Goal: Transaction & Acquisition: Purchase product/service

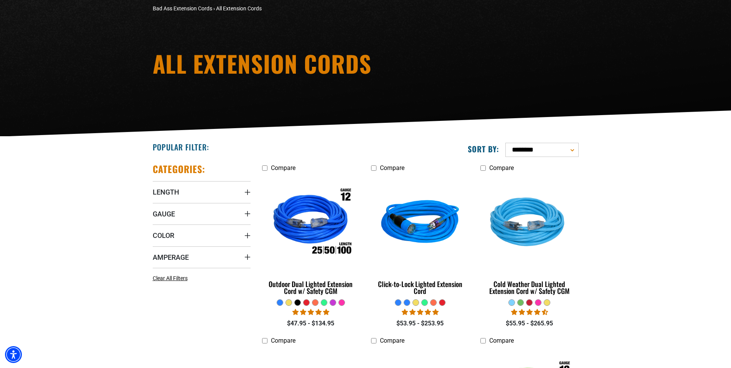
scroll to position [115, 0]
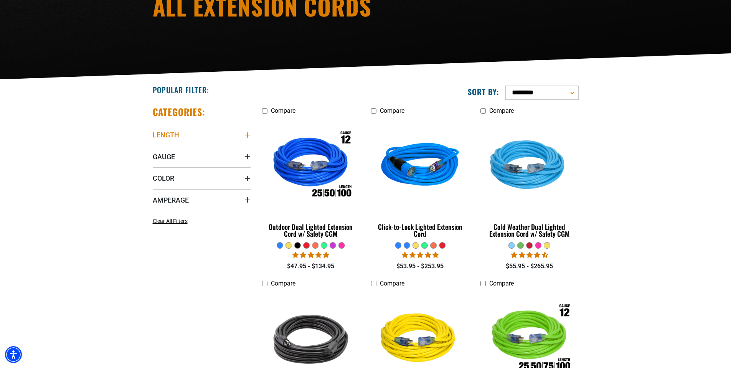
click at [247, 135] on icon "Length" at bounding box center [247, 134] width 5 height 5
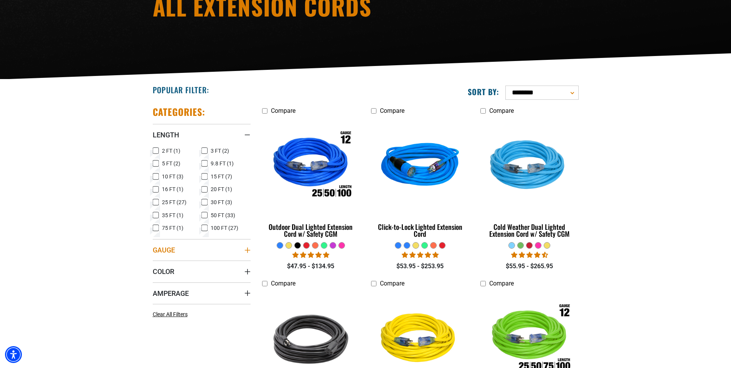
click at [246, 247] on icon "Gauge" at bounding box center [248, 250] width 6 height 6
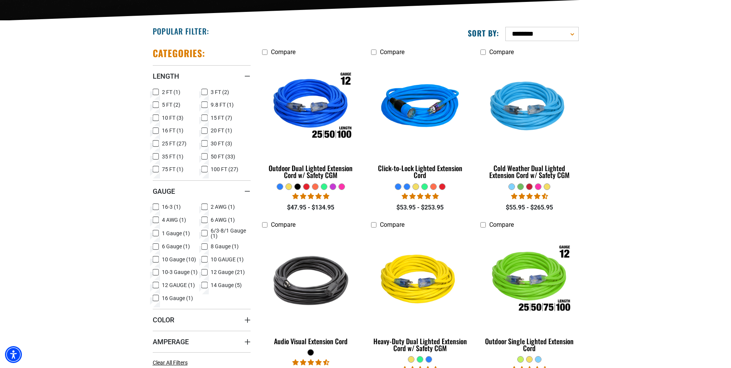
scroll to position [192, 0]
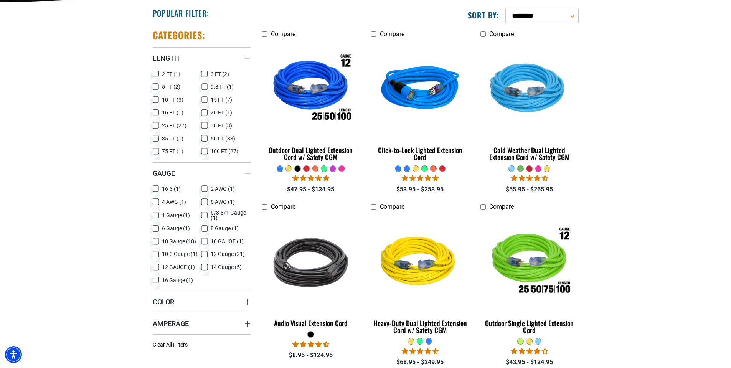
click at [204, 269] on icon at bounding box center [205, 267] width 6 height 10
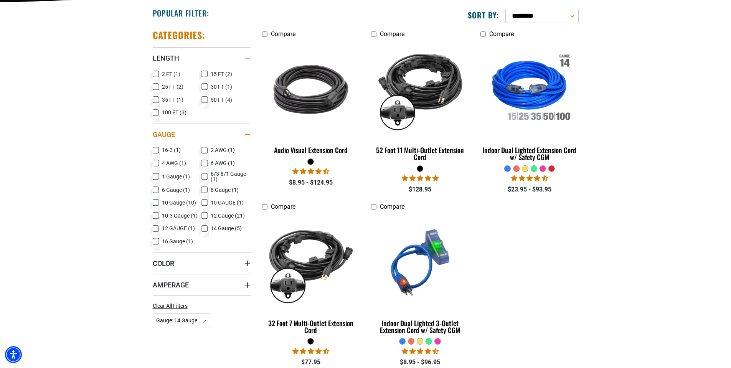
click at [205, 139] on summary "Gauge" at bounding box center [202, 135] width 98 height 22
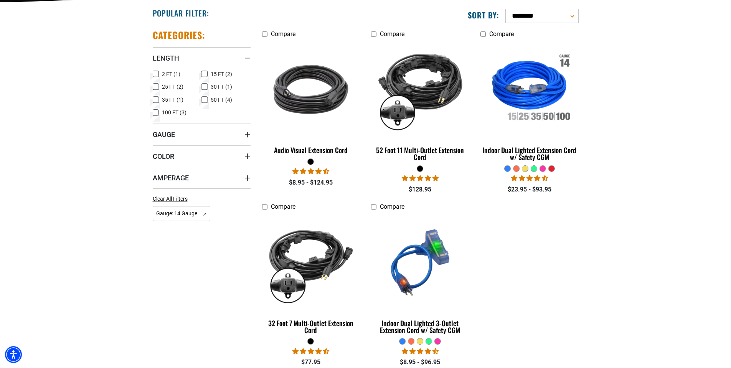
click at [204, 98] on icon at bounding box center [205, 100] width 6 height 10
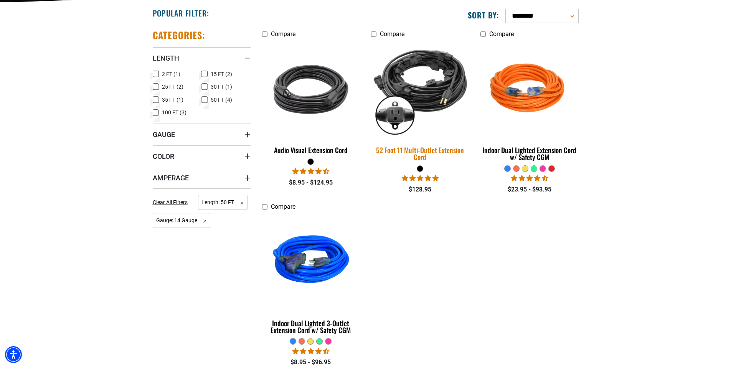
click at [433, 92] on img at bounding box center [421, 89] width 108 height 98
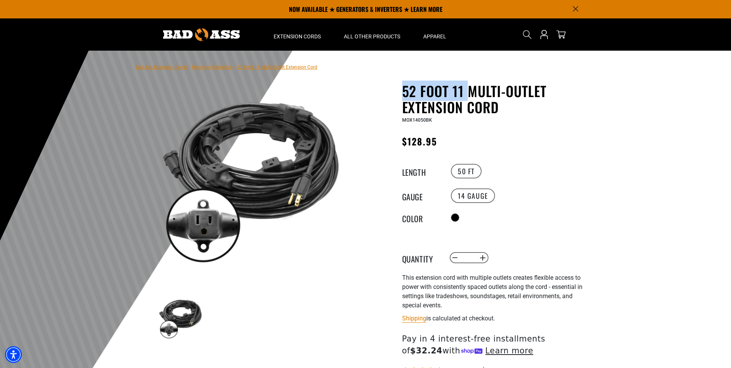
drag, startPoint x: 467, startPoint y: 90, endPoint x: 392, endPoint y: 95, distance: 75.8
click at [392, 95] on div "52 Foot 11 Multi-Outlet Extension Cord 52 Foot 11 Multi-Outlet Extension Cord M…" at bounding box center [481, 271] width 219 height 377
drag, startPoint x: 473, startPoint y: 103, endPoint x: 404, endPoint y: 103, distance: 68.7
click at [401, 111] on div "52 Foot 11 Multi-Outlet Extension Cord 52 Foot 11 Multi-Outlet Extension Cord M…" at bounding box center [481, 271] width 219 height 377
drag, startPoint x: 449, startPoint y: 90, endPoint x: 410, endPoint y: 94, distance: 39.1
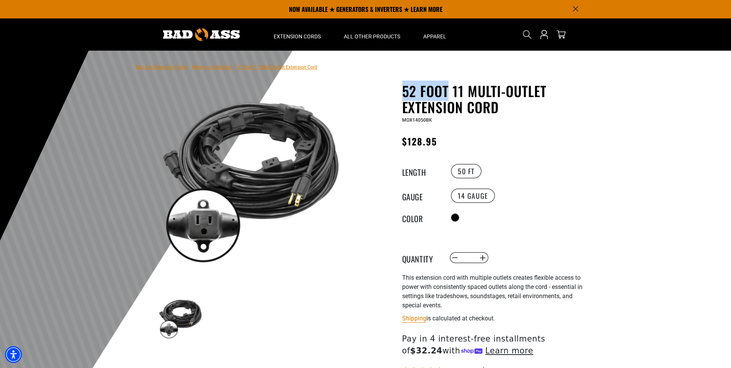
click at [407, 95] on h1 "52 Foot 11 Multi-Outlet Extension Cord" at bounding box center [496, 99] width 188 height 32
drag, startPoint x: 547, startPoint y: 91, endPoint x: 473, endPoint y: 94, distance: 74.2
click at [473, 94] on h1 "52 Foot 11 Multi-Outlet Extension Cord" at bounding box center [496, 99] width 188 height 32
click at [460, 282] on div "This extension cord with multiple outlets creates flexible access to power with…" at bounding box center [496, 291] width 188 height 37
click at [417, 172] on legend "Length" at bounding box center [421, 171] width 38 height 10
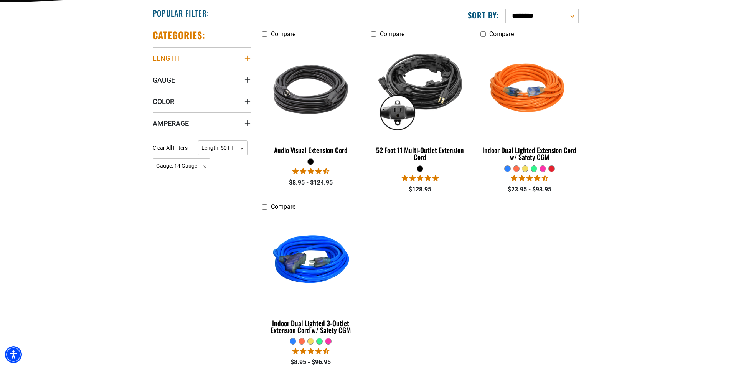
click at [249, 57] on icon "Length" at bounding box center [248, 58] width 6 height 6
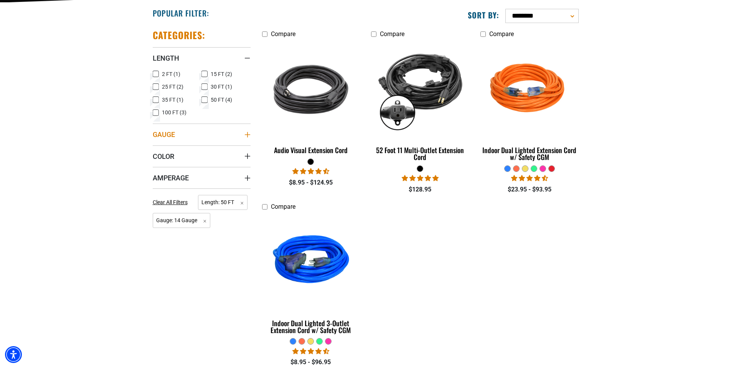
click at [222, 142] on summary "Gauge" at bounding box center [202, 135] width 98 height 22
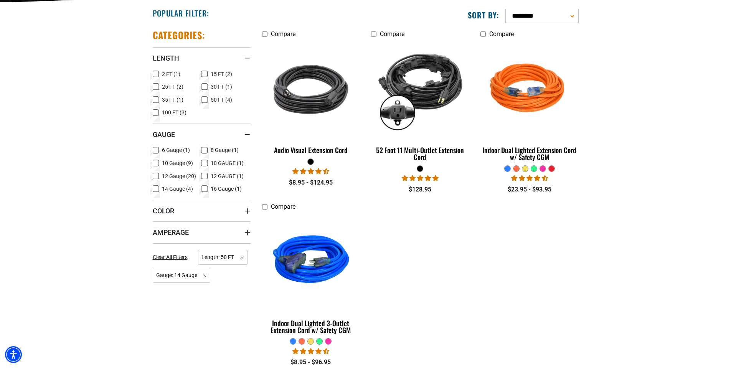
click at [204, 161] on icon at bounding box center [205, 163] width 6 height 10
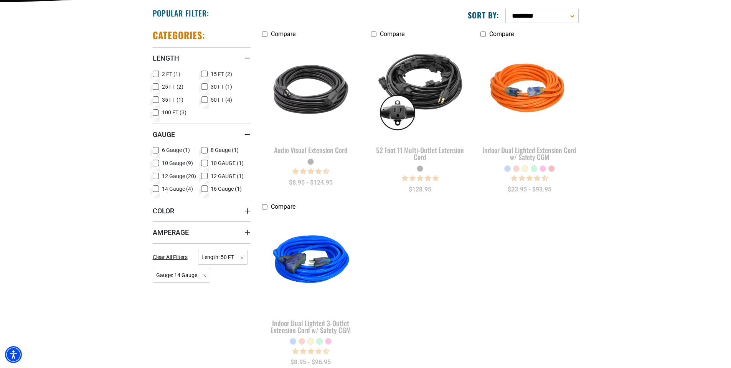
click at [156, 189] on icon at bounding box center [155, 189] width 3 height 2
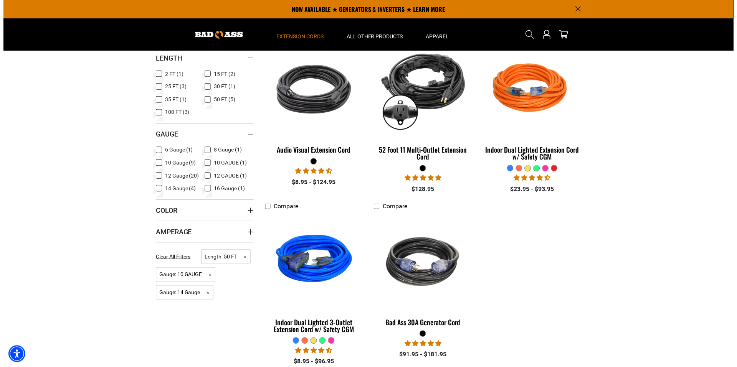
scroll to position [154, 0]
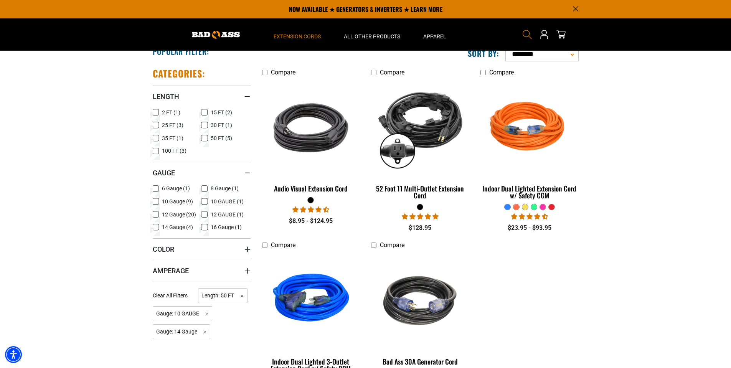
click at [527, 37] on use "Search" at bounding box center [527, 34] width 9 height 9
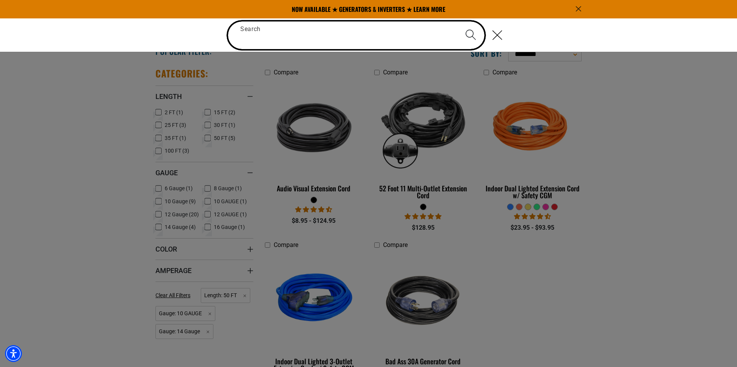
click at [398, 38] on input "Search" at bounding box center [356, 36] width 256 height 28
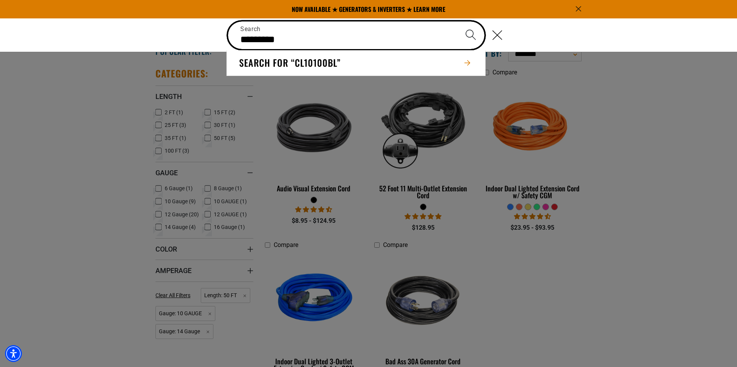
type input "*********"
click at [457, 22] on button "Search" at bounding box center [470, 35] width 27 height 27
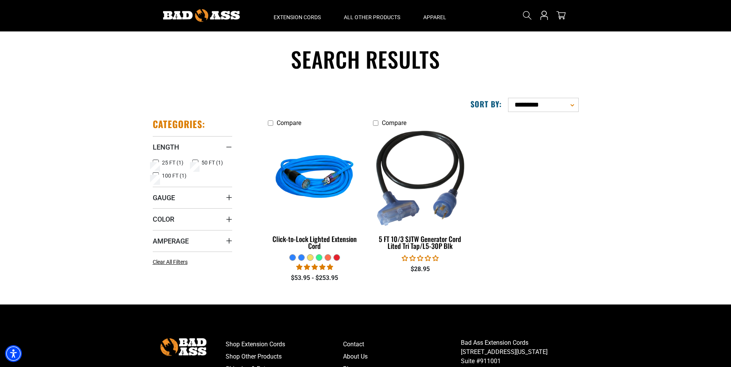
scroll to position [38, 0]
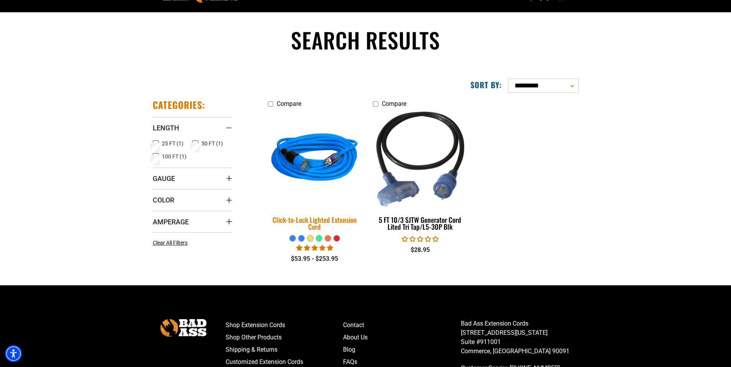
click at [316, 173] on img at bounding box center [315, 159] width 108 height 98
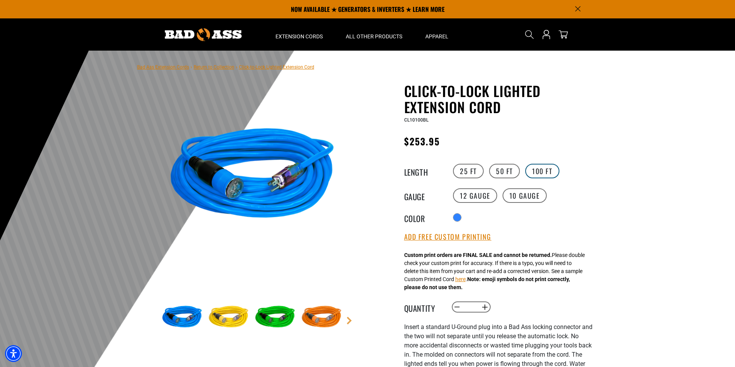
click at [551, 174] on label "100 FT" at bounding box center [542, 171] width 34 height 15
click at [217, 31] on img at bounding box center [203, 34] width 77 height 13
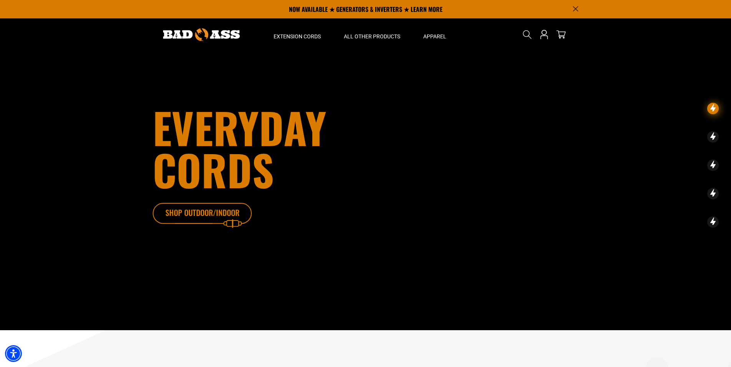
click at [205, 213] on icon at bounding box center [214, 215] width 100 height 25
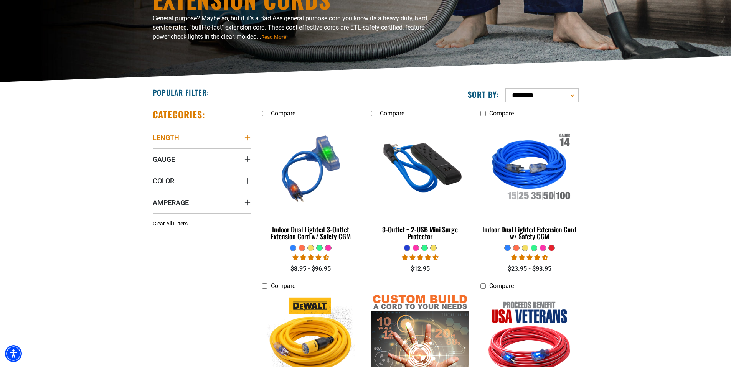
scroll to position [115, 0]
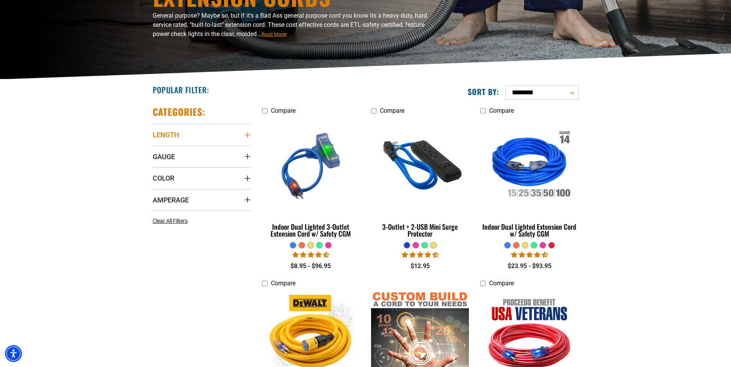
click at [235, 134] on summary "Length" at bounding box center [202, 135] width 98 height 22
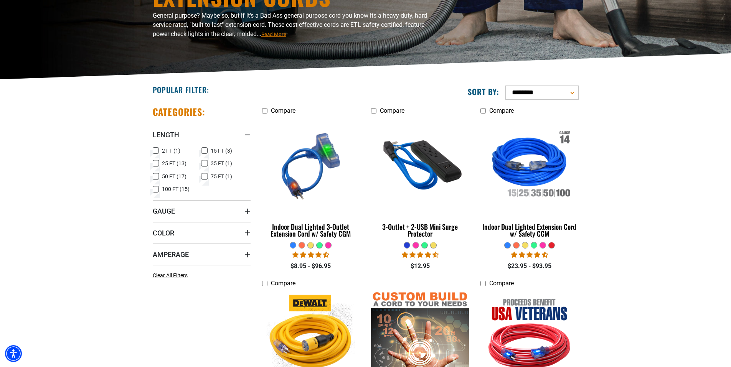
click at [157, 176] on icon at bounding box center [156, 177] width 6 height 10
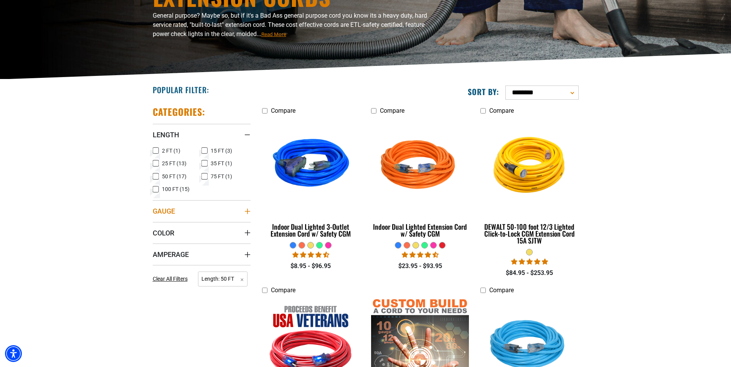
click at [240, 215] on summary "Gauge" at bounding box center [202, 211] width 98 height 22
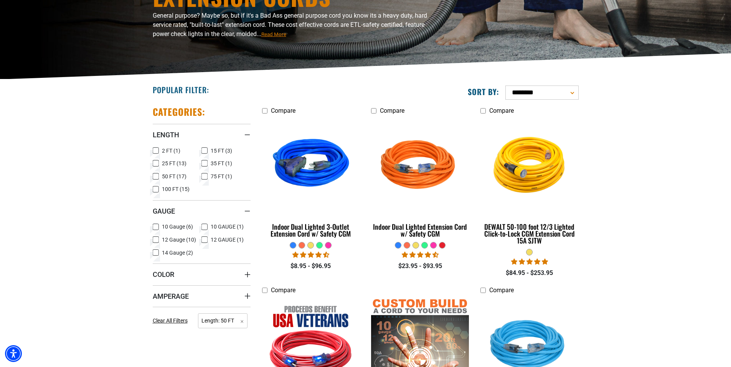
click at [204, 227] on icon at bounding box center [205, 227] width 6 height 10
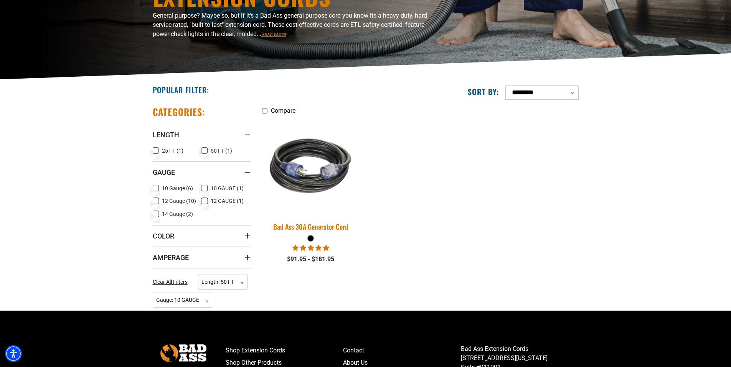
click at [318, 188] on img at bounding box center [311, 166] width 108 height 98
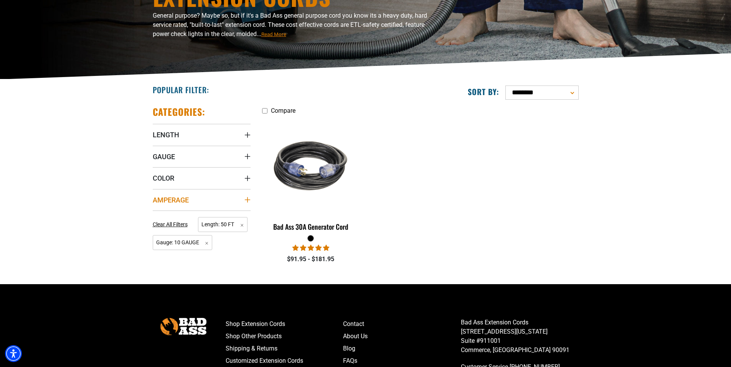
click at [246, 199] on icon "Amperage" at bounding box center [248, 200] width 6 height 6
click at [246, 199] on div "Amperage" at bounding box center [248, 200] width 6 height 6
click at [233, 174] on summary "Color" at bounding box center [202, 178] width 98 height 22
click at [220, 133] on summary "Length" at bounding box center [202, 135] width 98 height 22
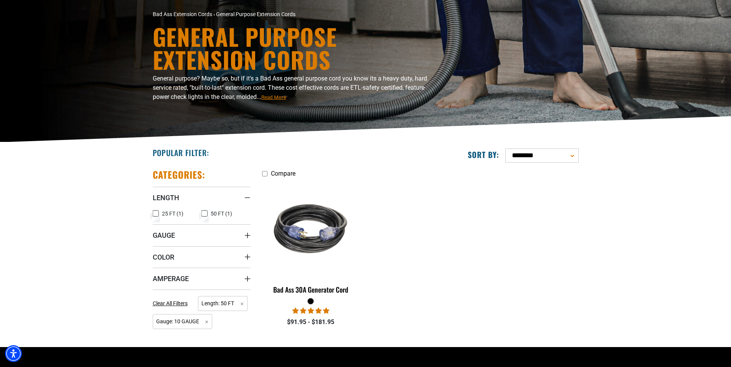
scroll to position [77, 0]
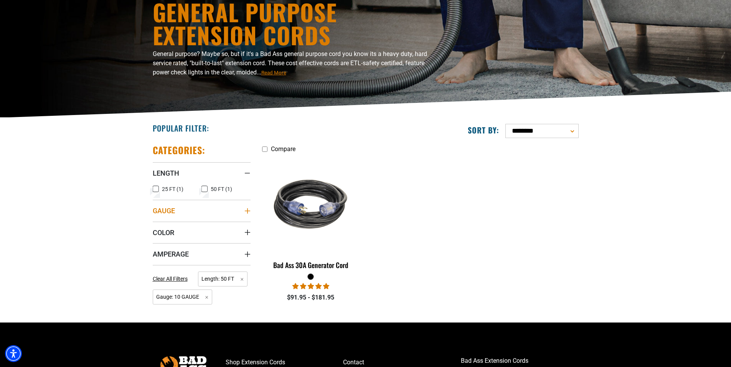
click at [179, 211] on summary "Gauge" at bounding box center [202, 211] width 98 height 22
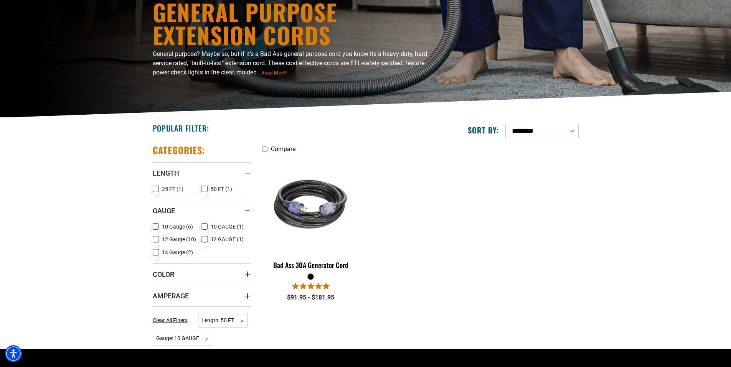
click at [154, 227] on icon at bounding box center [156, 227] width 6 height 10
click at [207, 228] on rect at bounding box center [205, 227] width 6 height 6
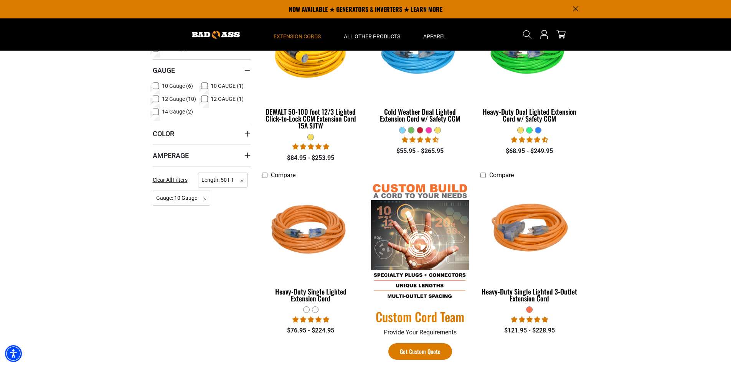
scroll to position [192, 0]
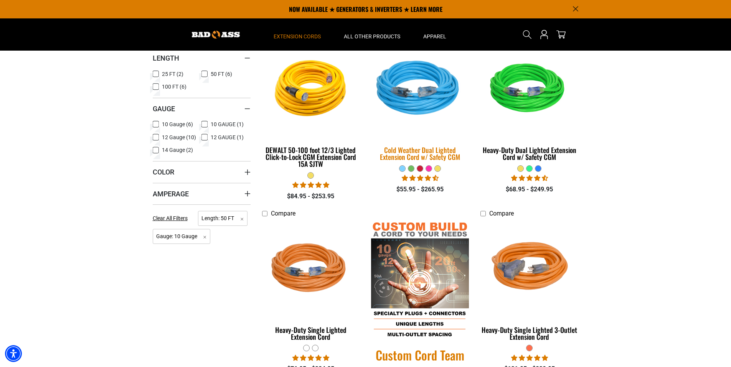
click at [422, 160] on div "Cold Weather Dual Lighted Extension Cord w/ Safety CGM" at bounding box center [420, 154] width 98 height 14
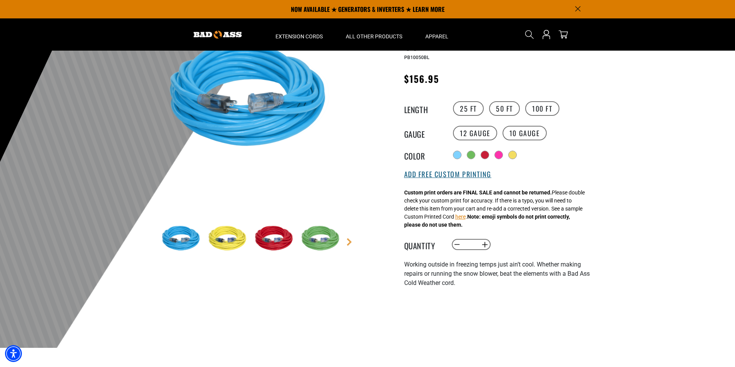
scroll to position [77, 0]
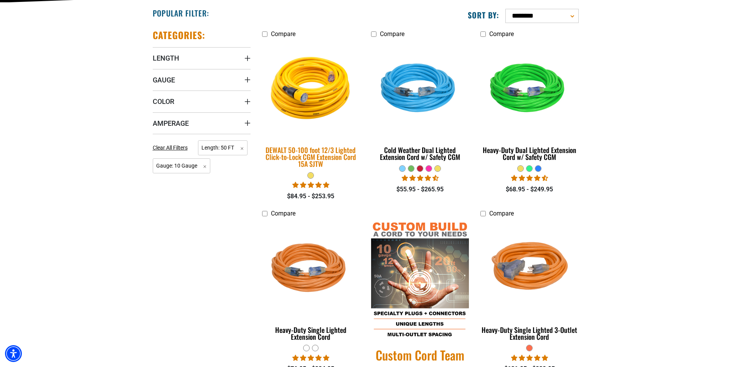
click at [313, 162] on div "DEWALT 50-100 foot 12/3 Lighted Click-to-Lock CGM Extension Cord 15A SJTW" at bounding box center [311, 157] width 98 height 21
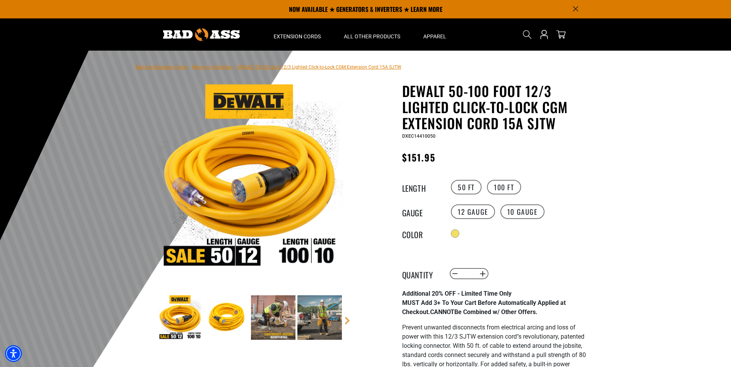
click at [326, 249] on img at bounding box center [250, 176] width 185 height 185
click at [519, 217] on label "10 Gauge" at bounding box center [523, 212] width 44 height 15
